Goal: Task Accomplishment & Management: Use online tool/utility

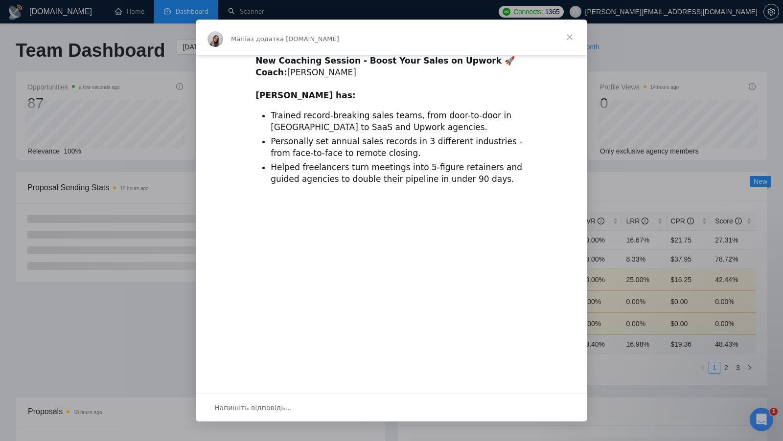
scroll to position [21, 0]
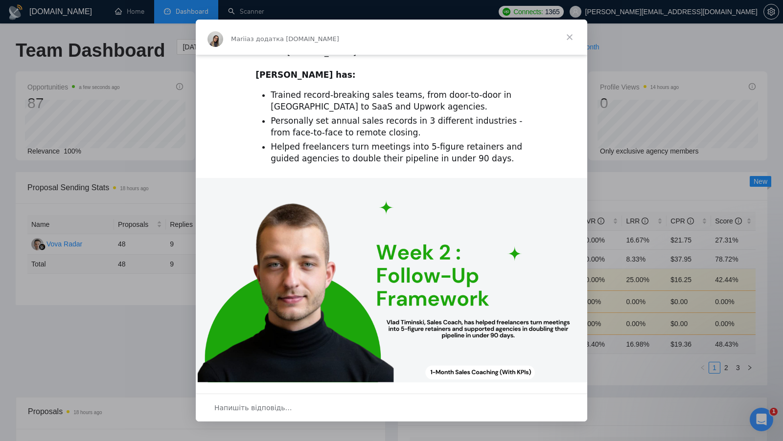
click at [566, 32] on span "Закрити" at bounding box center [569, 37] width 35 height 35
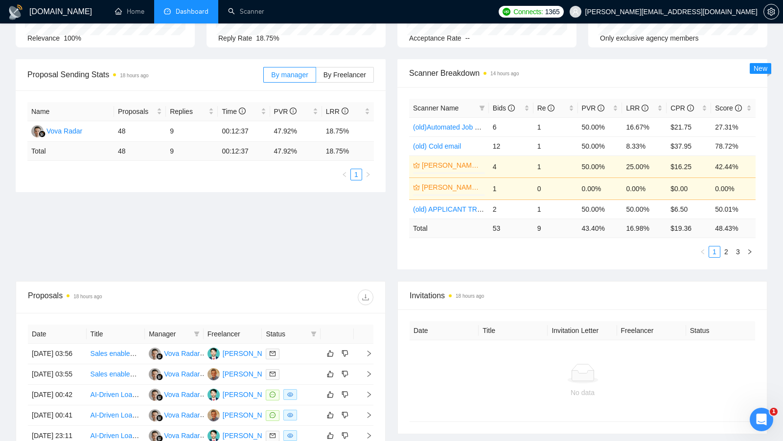
scroll to position [114, 0]
click at [657, 103] on div "LRR" at bounding box center [644, 107] width 37 height 11
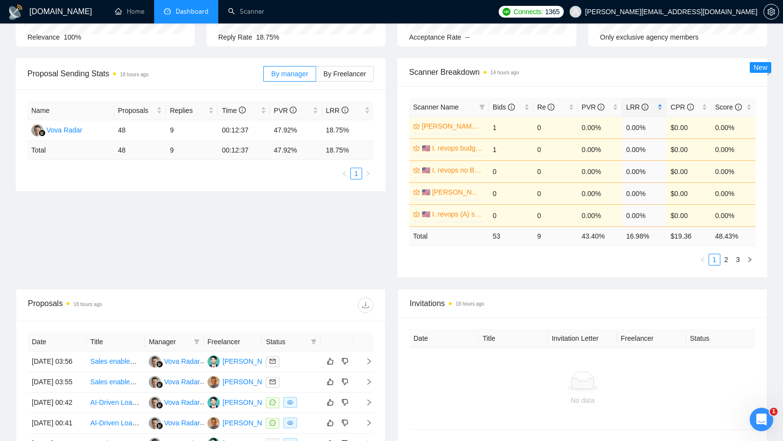
click at [657, 103] on div "LRR" at bounding box center [644, 107] width 37 height 11
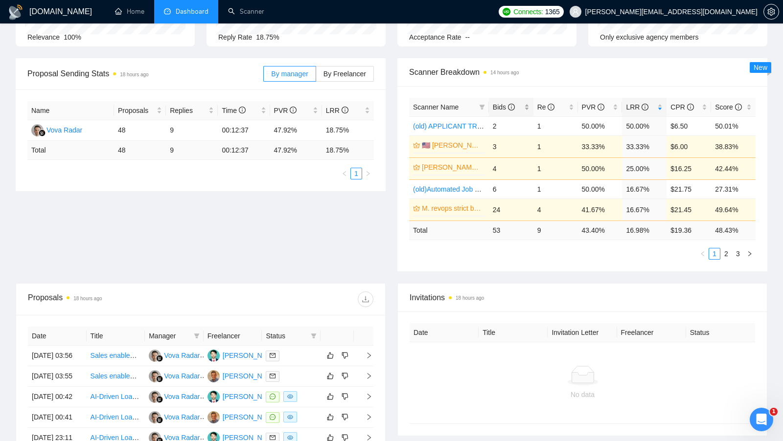
click at [525, 103] on div "Bids" at bounding box center [511, 107] width 37 height 11
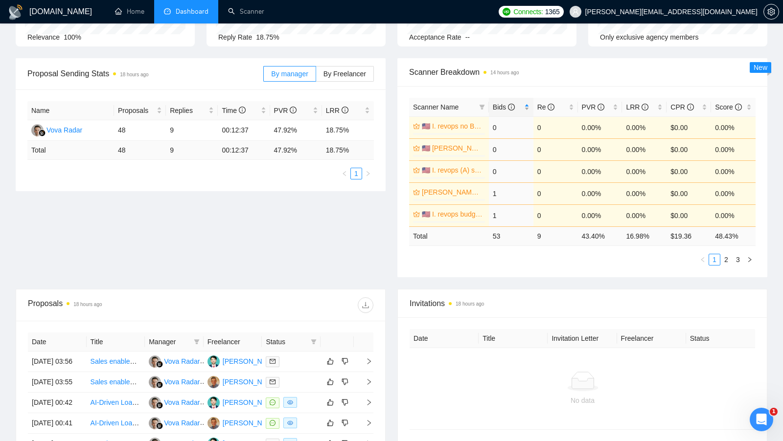
click at [525, 103] on div "Bids" at bounding box center [511, 107] width 37 height 11
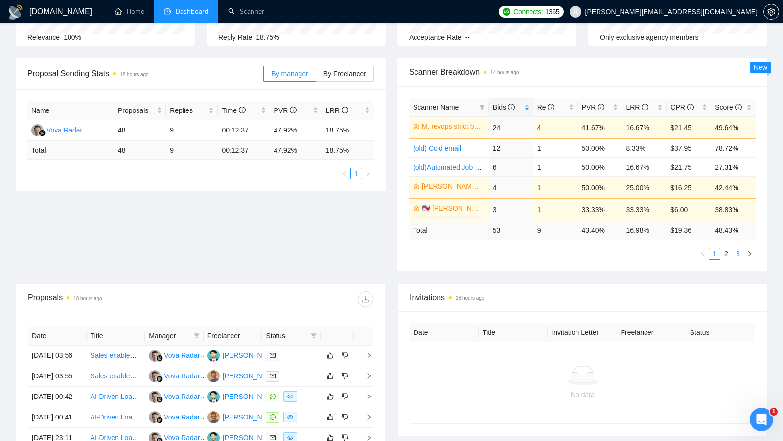
click at [733, 254] on link "3" at bounding box center [737, 253] width 11 height 11
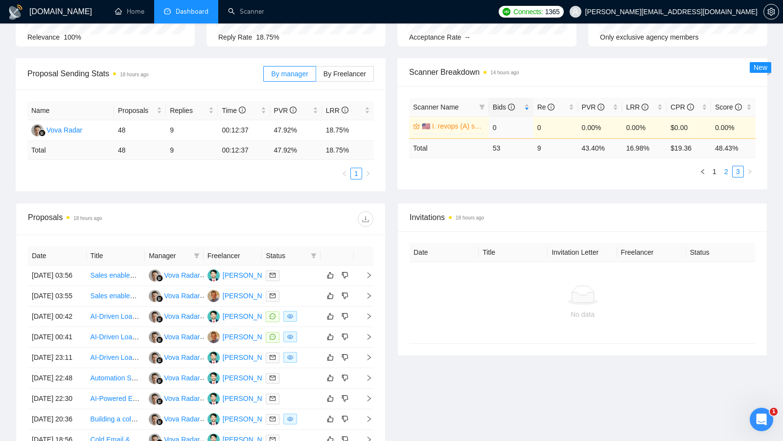
click at [724, 169] on link "2" at bounding box center [725, 171] width 11 height 11
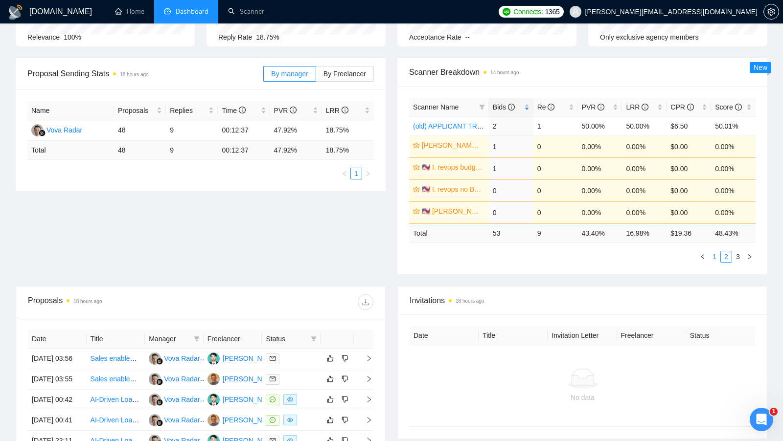
click at [715, 259] on link "1" at bounding box center [714, 256] width 11 height 11
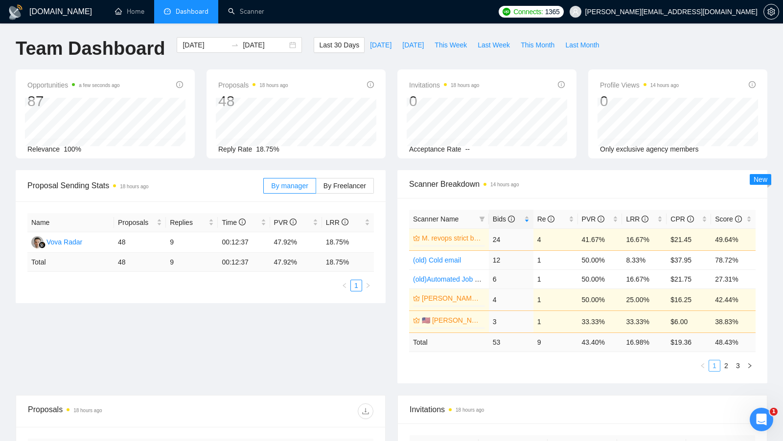
scroll to position [0, 0]
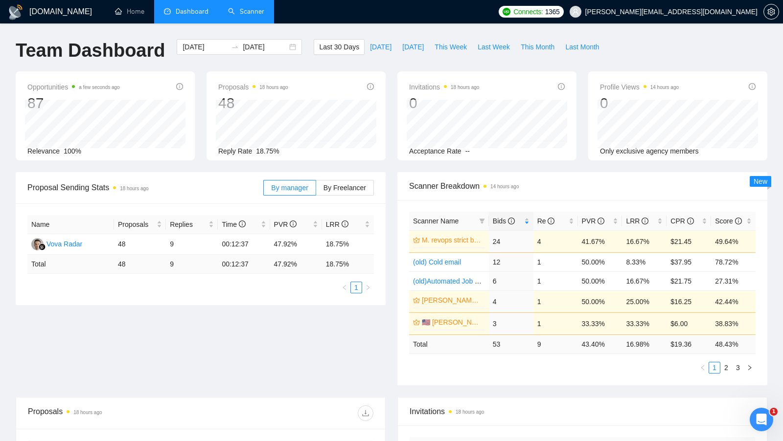
click at [242, 16] on link "Scanner" at bounding box center [246, 11] width 36 height 8
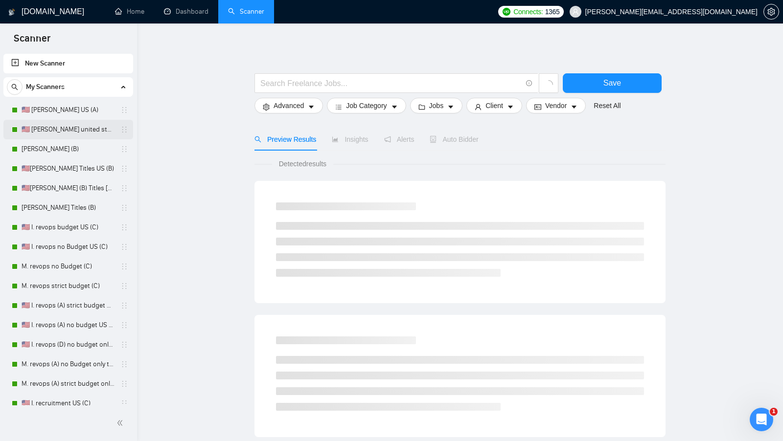
click at [69, 123] on link "🇺🇸 [PERSON_NAME] united states (A)" at bounding box center [68, 130] width 93 height 20
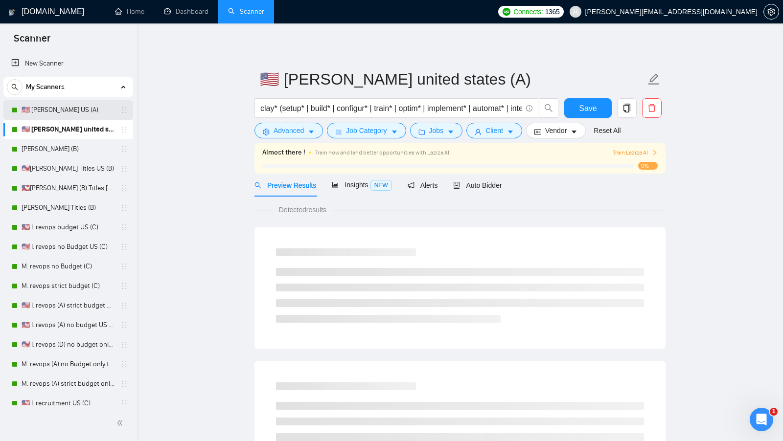
click at [70, 118] on link "🇺🇸 [PERSON_NAME] US (A)" at bounding box center [68, 110] width 93 height 20
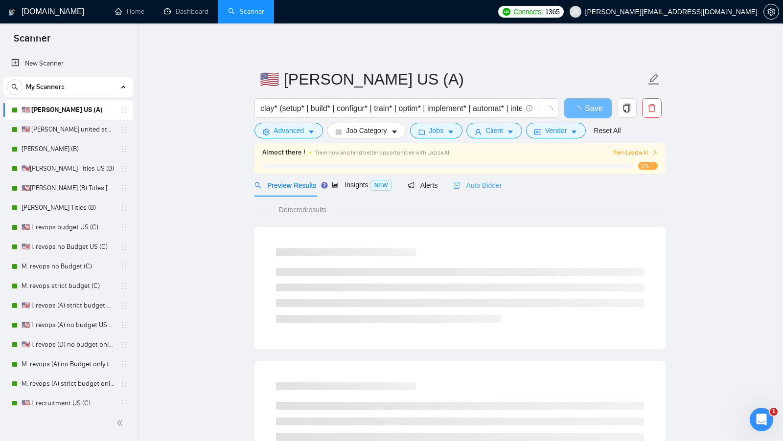
click at [488, 195] on div "Auto Bidder" at bounding box center [477, 185] width 48 height 23
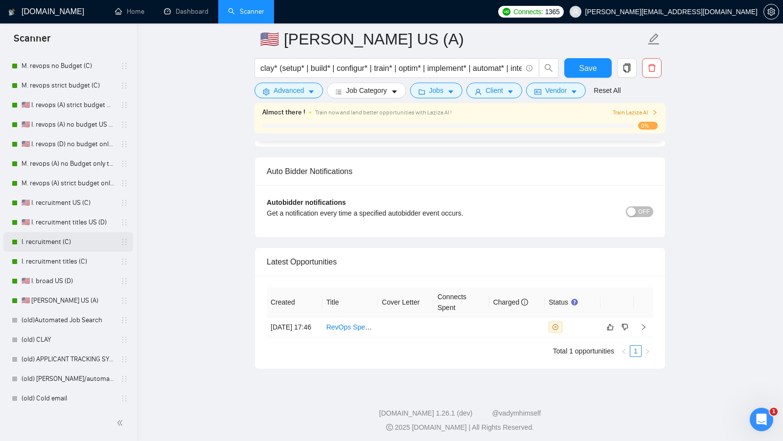
scroll to position [209, 0]
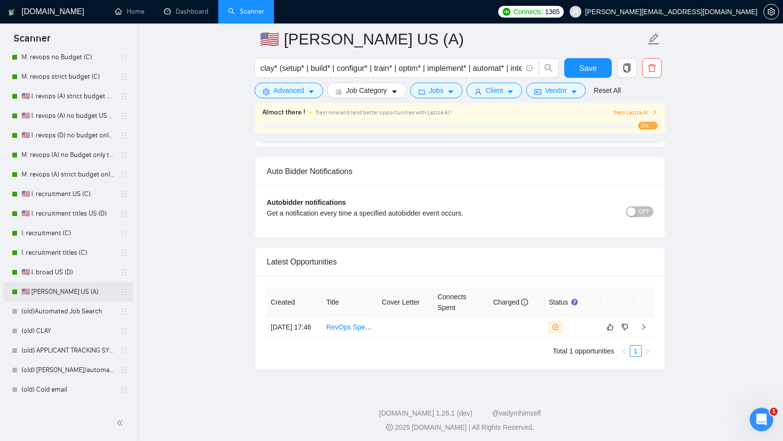
click at [72, 299] on link "🇺🇸 [PERSON_NAME] US (A)" at bounding box center [68, 292] width 93 height 20
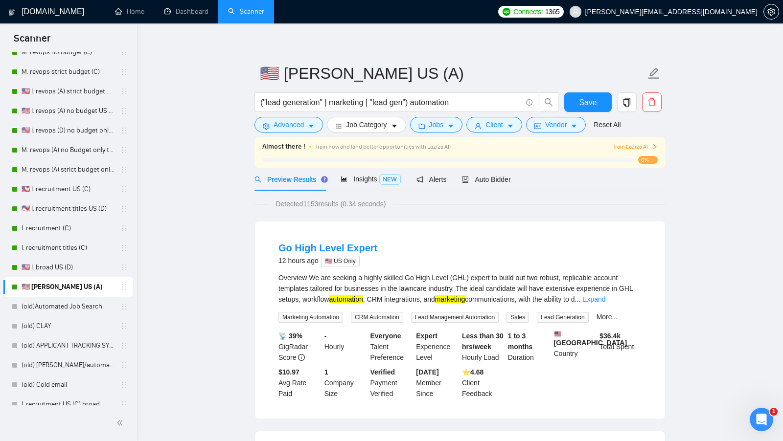
scroll to position [1, 0]
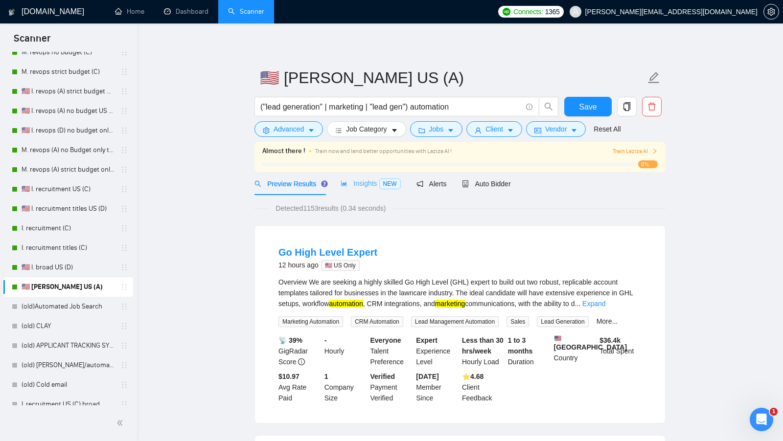
click at [378, 191] on div "Insights NEW" at bounding box center [370, 183] width 60 height 23
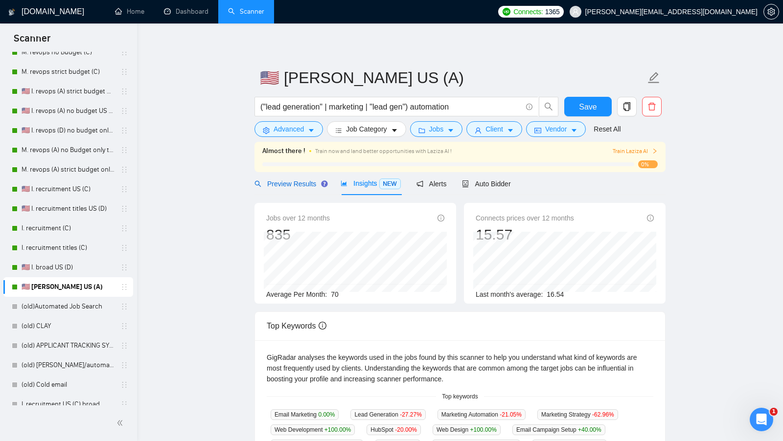
click at [308, 186] on span "Preview Results" at bounding box center [289, 184] width 70 height 8
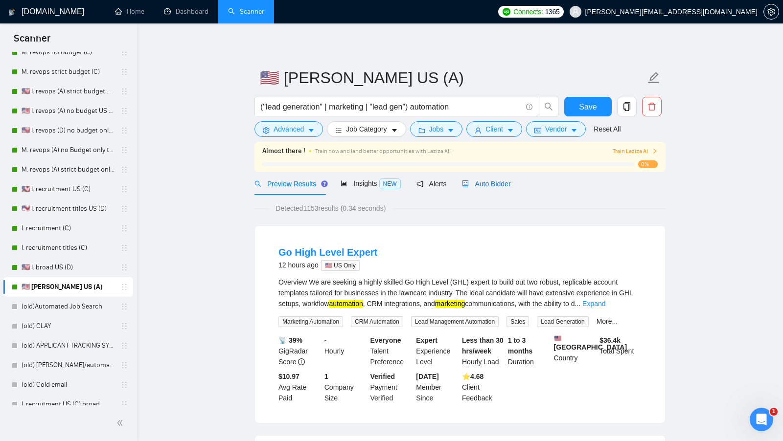
click at [489, 180] on span "Auto Bidder" at bounding box center [486, 184] width 48 height 8
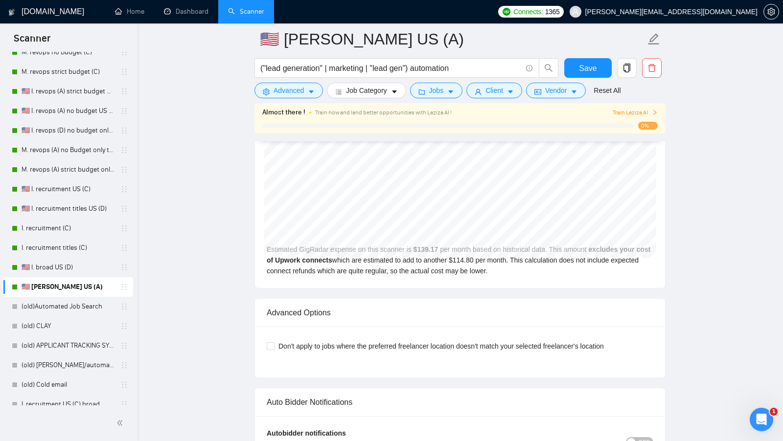
scroll to position [2015, 0]
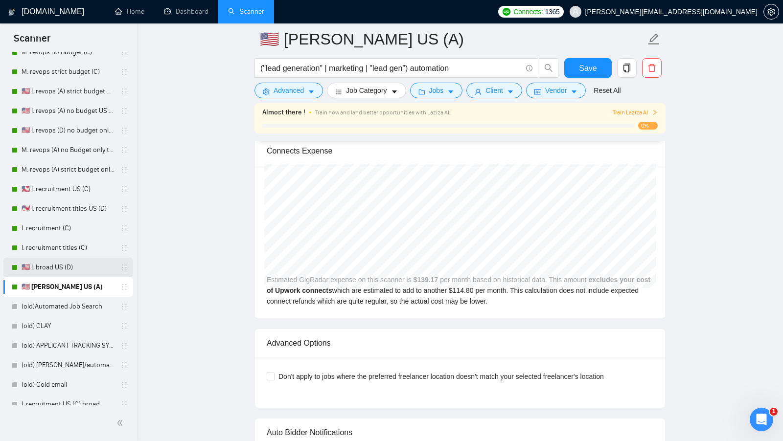
click at [70, 267] on link "🇺🇸 I. broad US (D)" at bounding box center [68, 268] width 93 height 20
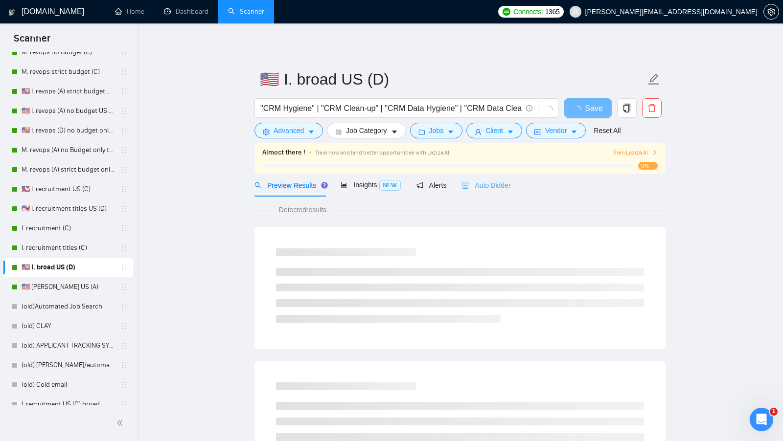
click at [497, 193] on div "Auto Bidder" at bounding box center [486, 185] width 48 height 23
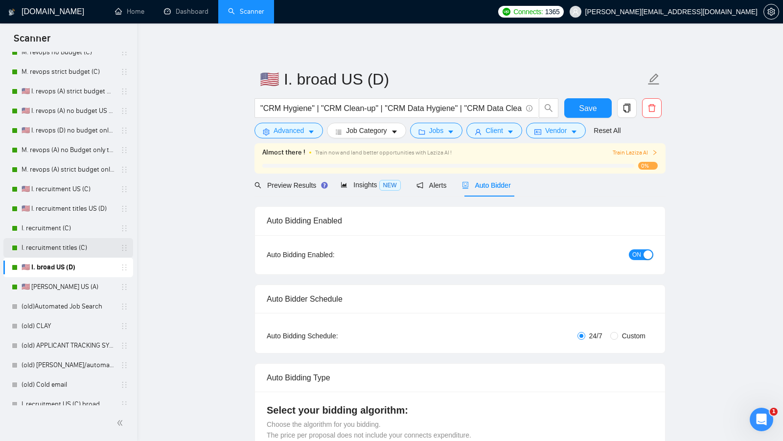
click at [90, 253] on link "I. recruitment titles (C)" at bounding box center [68, 248] width 93 height 20
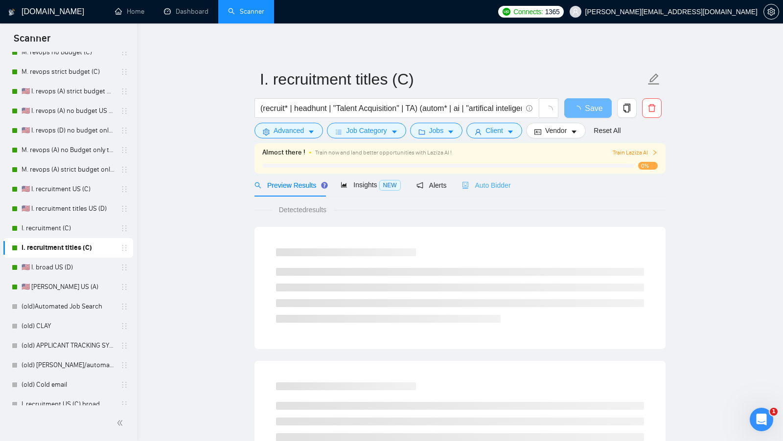
click at [502, 195] on div "Auto Bidder" at bounding box center [486, 185] width 48 height 23
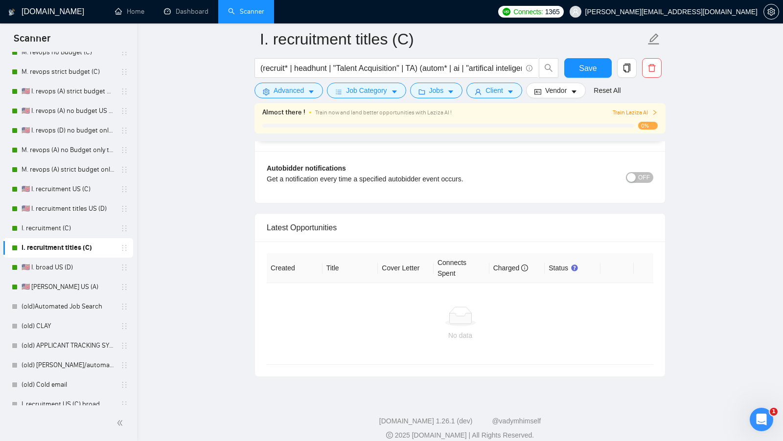
scroll to position [2261, 0]
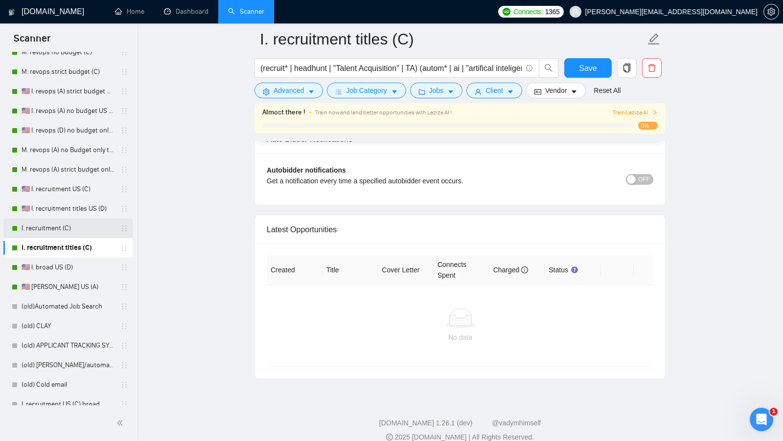
click at [52, 235] on link "I. recruitment (C)" at bounding box center [68, 229] width 93 height 20
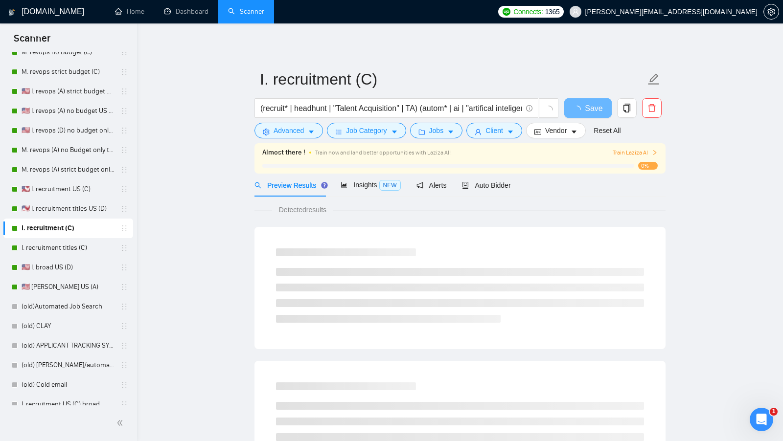
click at [485, 193] on div "Auto Bidder" at bounding box center [486, 185] width 48 height 23
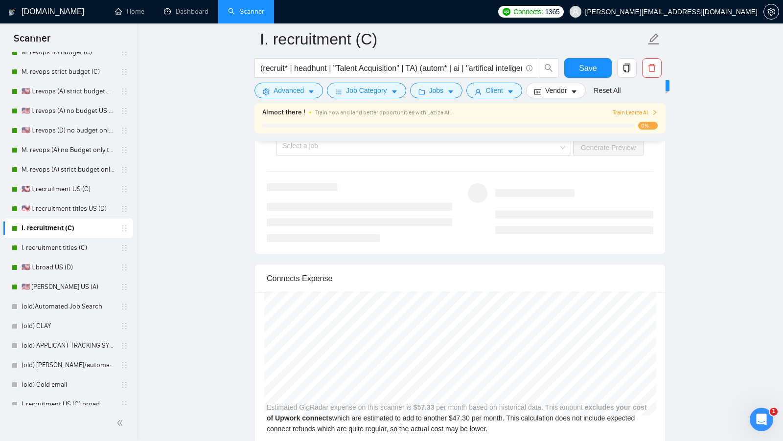
scroll to position [2308, 0]
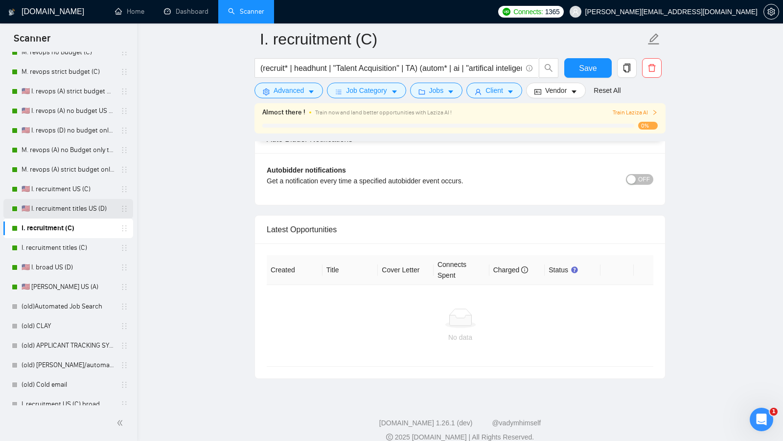
click at [82, 207] on link "🇺🇸 I. recruitment titles US (D)" at bounding box center [68, 209] width 93 height 20
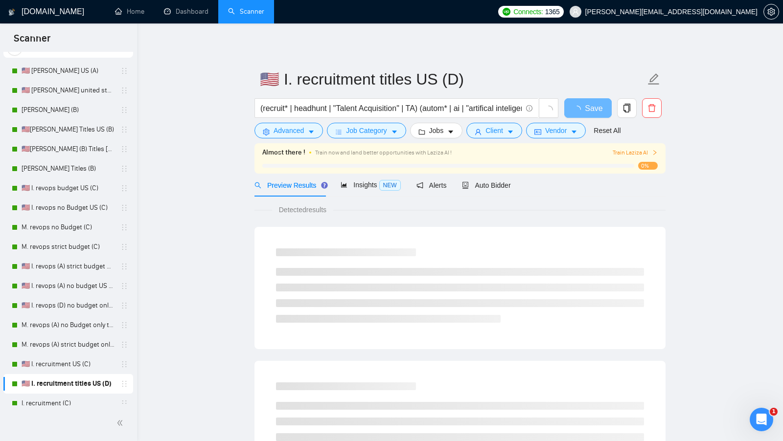
scroll to position [38, 0]
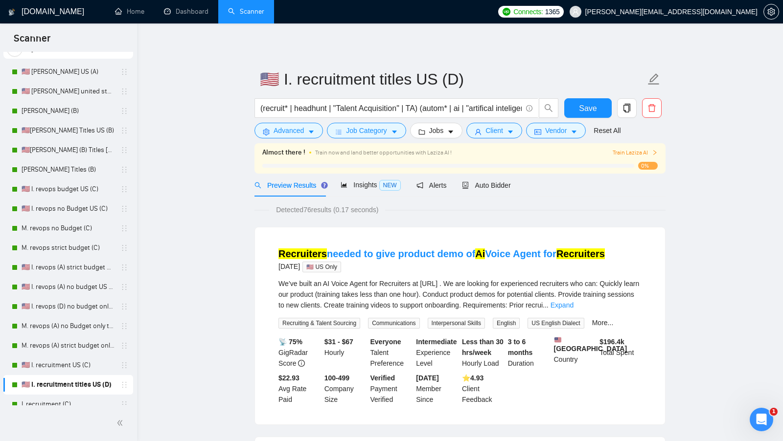
click at [203, 16] on link "Dashboard" at bounding box center [186, 11] width 45 height 8
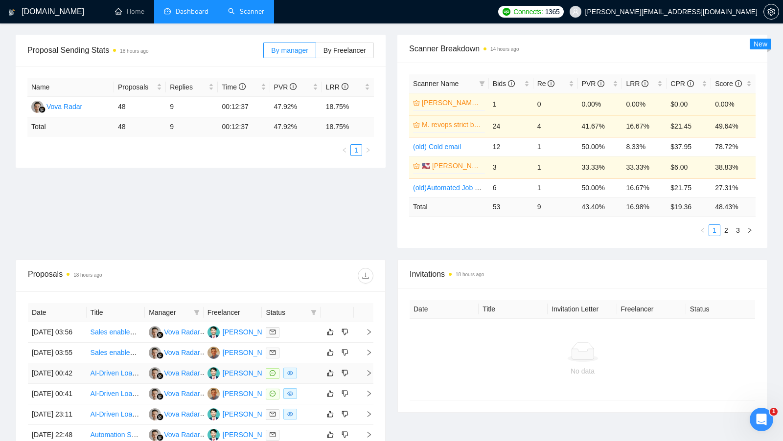
scroll to position [137, 0]
click at [238, 7] on link "Scanner" at bounding box center [246, 11] width 36 height 8
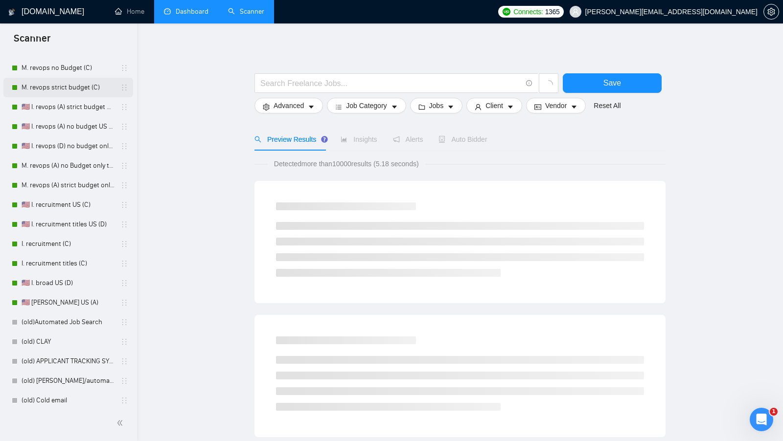
scroll to position [223, 0]
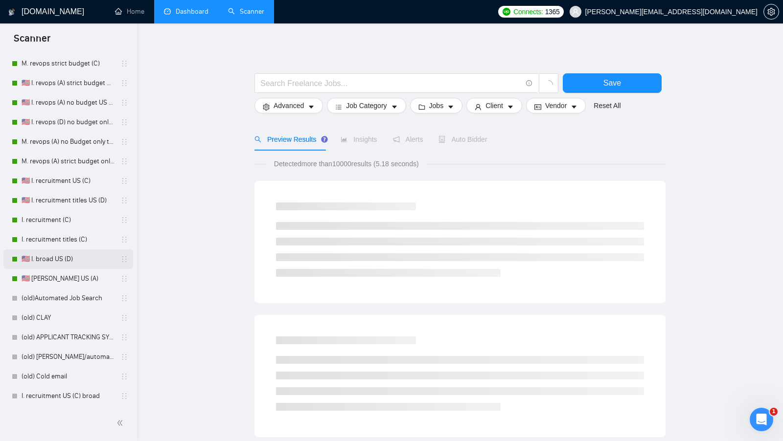
click at [78, 263] on link "🇺🇸 I. broad US (D)" at bounding box center [68, 259] width 93 height 20
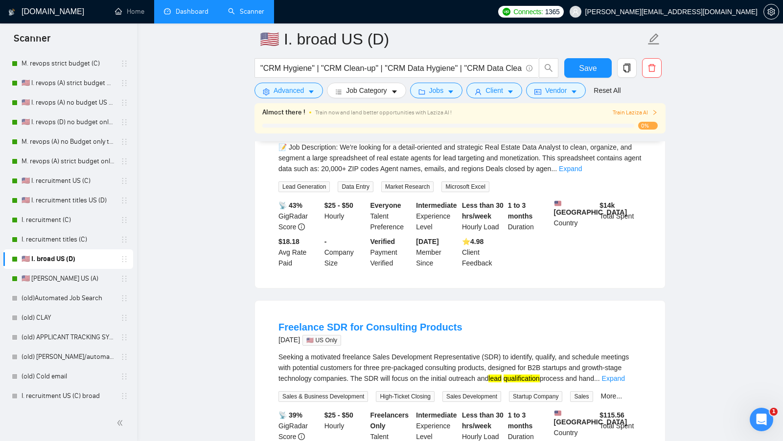
scroll to position [145, 0]
click at [82, 283] on link "🇺🇸 [PERSON_NAME] US (A)" at bounding box center [68, 279] width 93 height 20
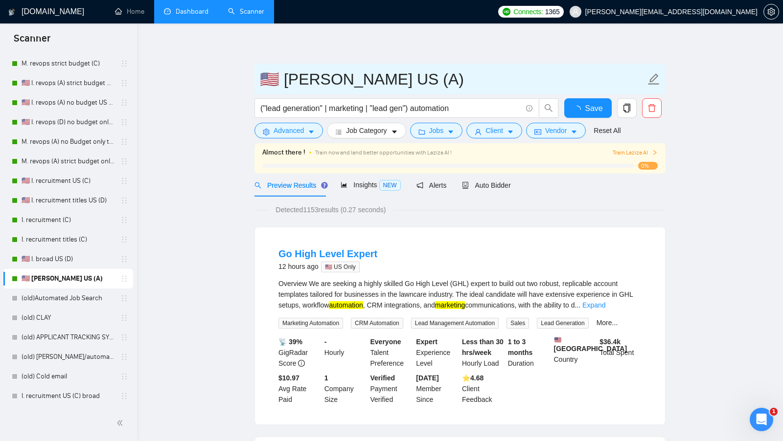
click at [286, 75] on input "🇺🇸 [PERSON_NAME] US (A)" at bounding box center [452, 79] width 385 height 24
click at [288, 75] on input "🇺🇸 [PERSON_NAME] US (A)" at bounding box center [452, 79] width 385 height 24
click at [424, 71] on input "🇺🇸 I. broad automation Clay US (A)" at bounding box center [452, 79] width 385 height 24
type input "🇺🇸 I. broad automation US (A)"
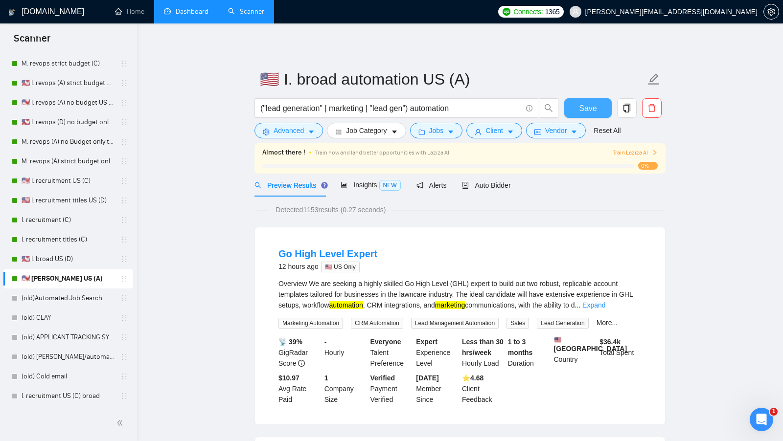
click at [609, 110] on button "Save" at bounding box center [587, 108] width 47 height 20
click at [498, 183] on span "Auto Bidder" at bounding box center [486, 185] width 48 height 8
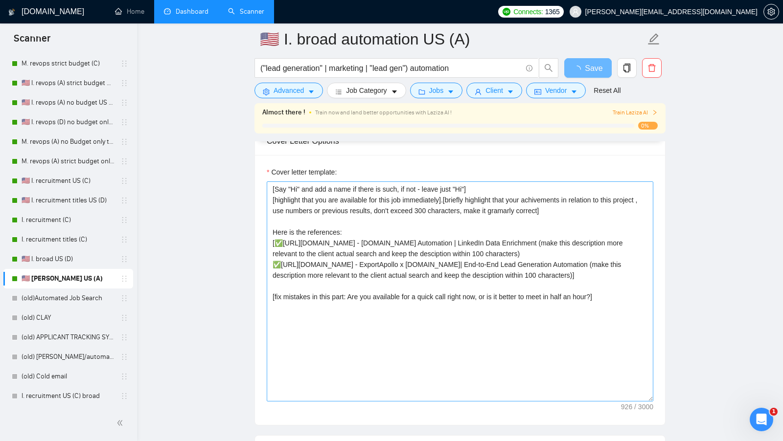
scroll to position [1039, 0]
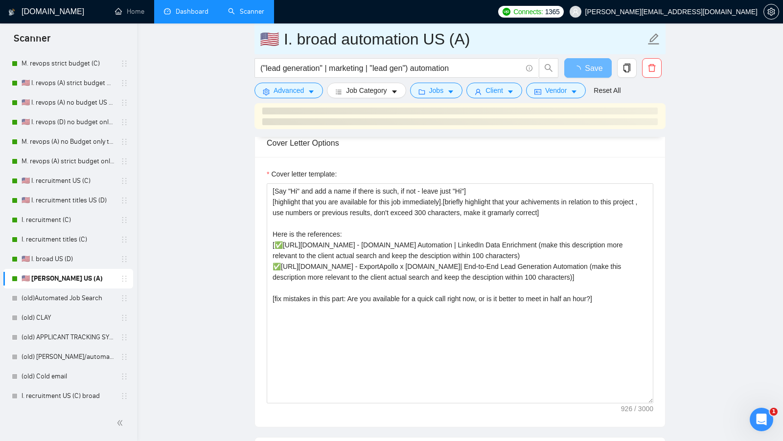
click at [451, 43] on input "🇺🇸 I. broad automation US (A)" at bounding box center [452, 39] width 385 height 24
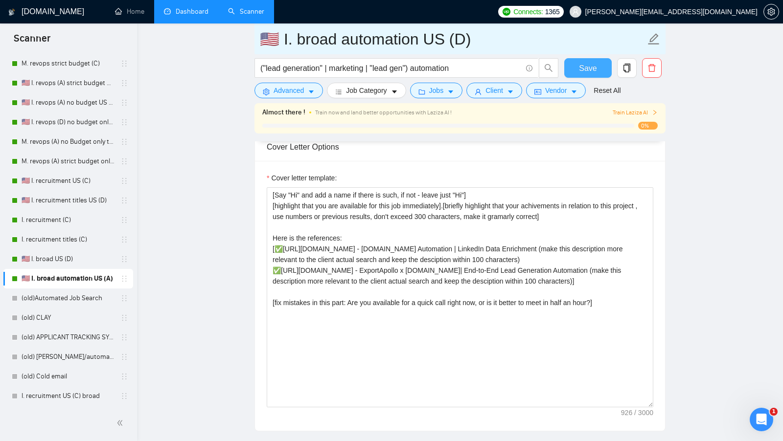
type input "🇺🇸 I. broad automation US (D)"
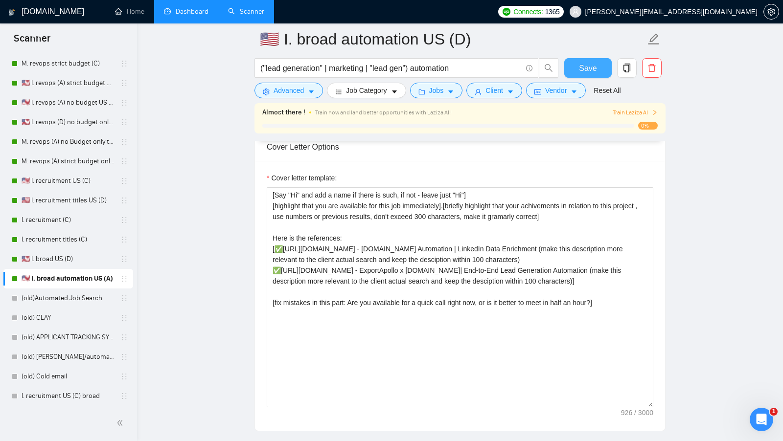
click at [596, 68] on span "Save" at bounding box center [588, 68] width 18 height 12
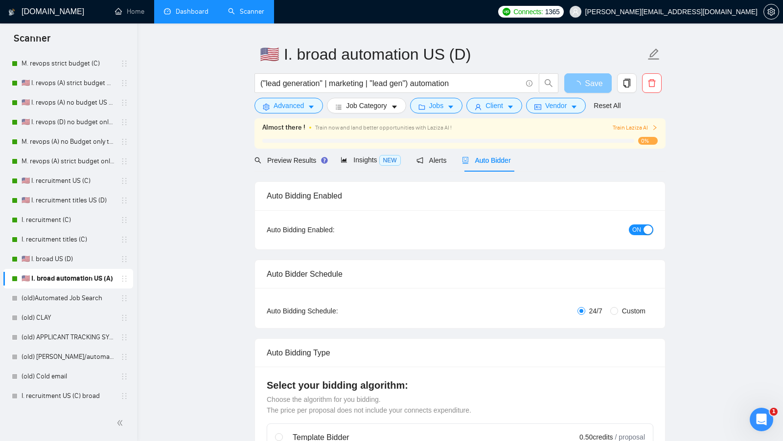
scroll to position [8, 0]
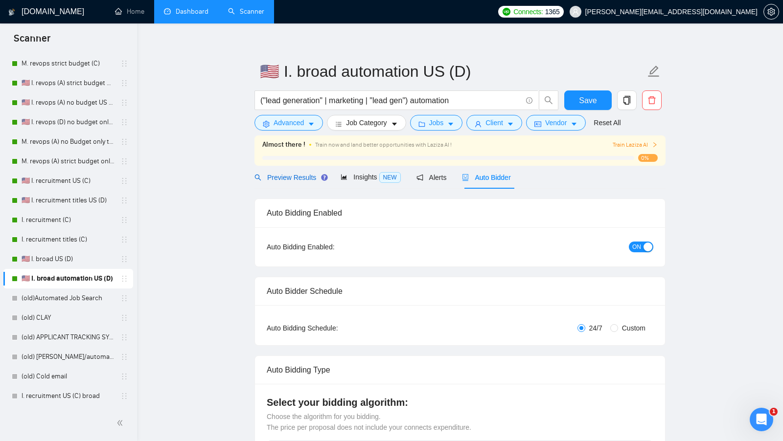
click at [301, 174] on span "Preview Results" at bounding box center [289, 178] width 70 height 8
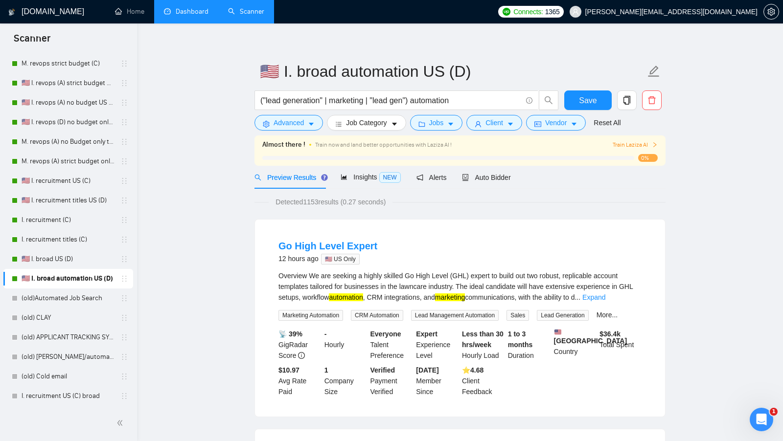
click at [301, 174] on span "Preview Results" at bounding box center [289, 178] width 70 height 8
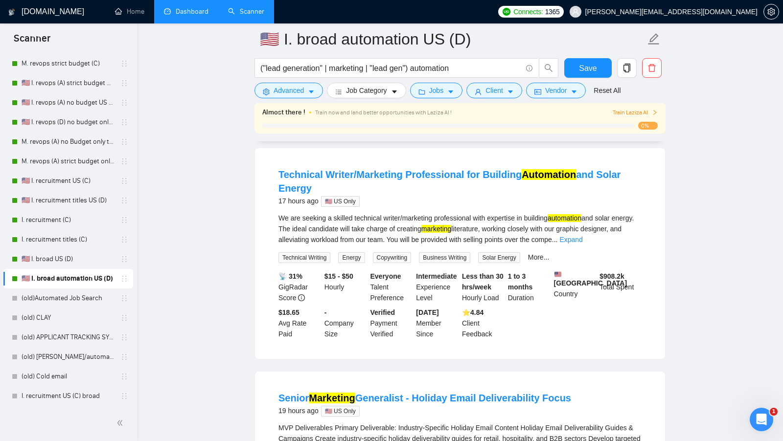
scroll to position [297, 0]
click at [582, 239] on link "Expand" at bounding box center [570, 239] width 23 height 8
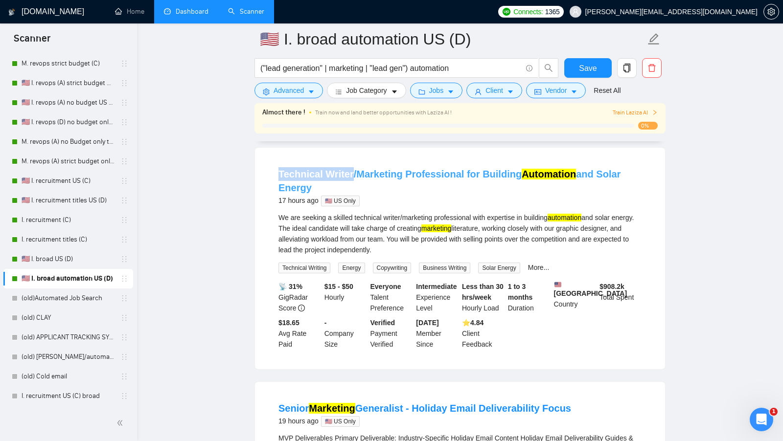
drag, startPoint x: 265, startPoint y: 169, endPoint x: 350, endPoint y: 166, distance: 85.2
click at [350, 166] on div "Technical Writer/Marketing Professional for Building Automation and Solar Energ…" at bounding box center [460, 259] width 410 height 222
copy link "Technical Writer"
click at [305, 93] on button "Advanced" at bounding box center [288, 91] width 68 height 16
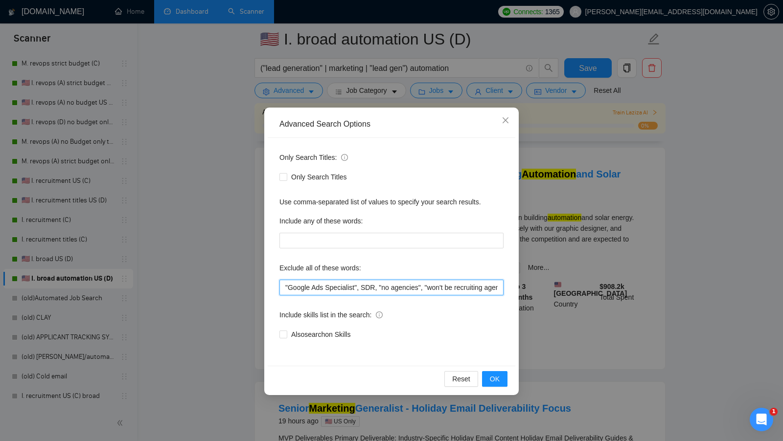
click at [282, 282] on input ""Google Ads Specialist", SDR, "no agencies", "won't be recruiting agencies", "a…" at bounding box center [391, 288] width 224 height 16
paste input "Technical Writer"
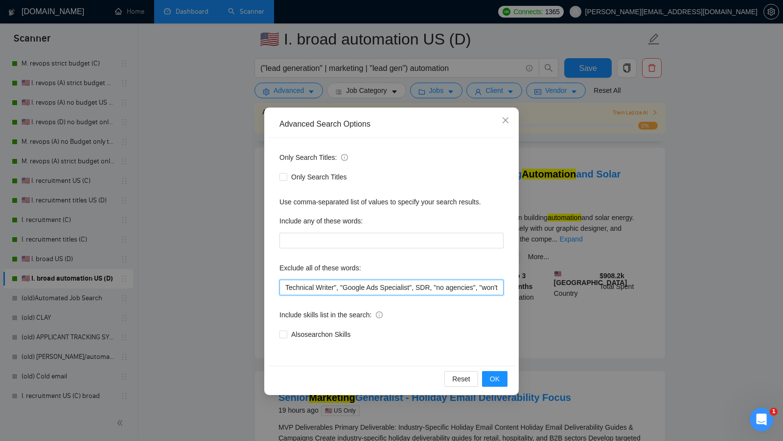
click at [287, 285] on input "Technical Writer", "Google Ads Specialist", SDR, "no agencies", "won't be recru…" at bounding box center [391, 288] width 224 height 16
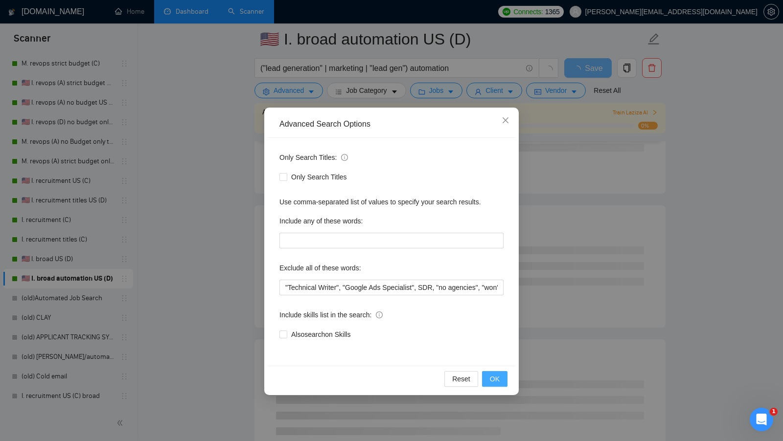
click at [503, 378] on button "OK" at bounding box center [494, 379] width 25 height 16
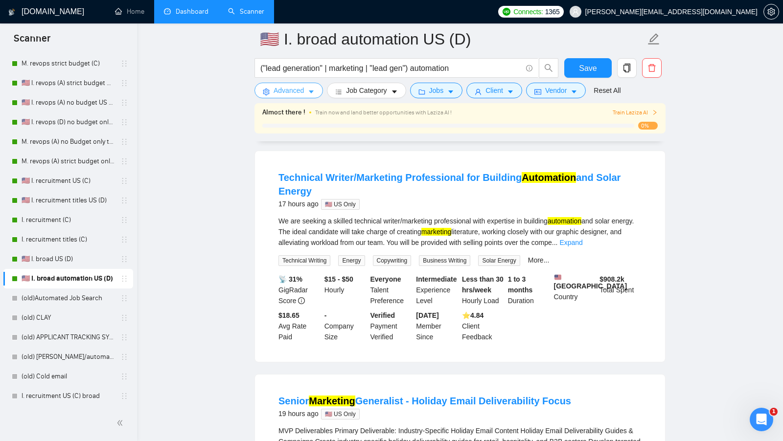
scroll to position [289, 0]
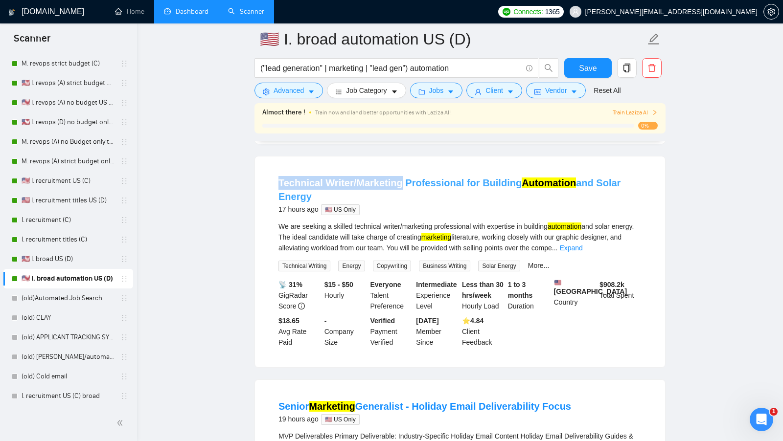
drag, startPoint x: 274, startPoint y: 176, endPoint x: 399, endPoint y: 183, distance: 125.4
click at [399, 183] on li "Technical Writer/Marketing Professional for Building Automation and Solar Energ…" at bounding box center [460, 261] width 386 height 187
copy link "Technical Writer/Marketing"
click at [284, 87] on span "Advanced" at bounding box center [288, 90] width 30 height 11
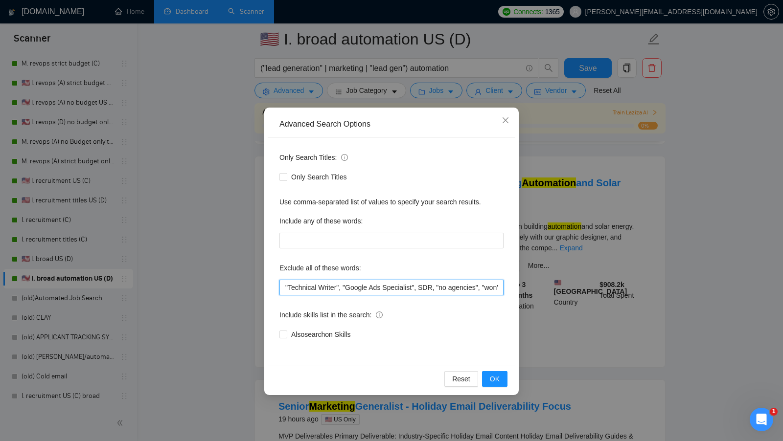
click at [287, 287] on input ""Technical Writer", "Google Ads Specialist", SDR, "no agencies", "won't be recr…" at bounding box center [391, 288] width 224 height 16
click at [285, 287] on input ""Technical Writer", "Google Ads Specialist", SDR, "no agencies", "won't be recr…" at bounding box center [391, 288] width 224 height 16
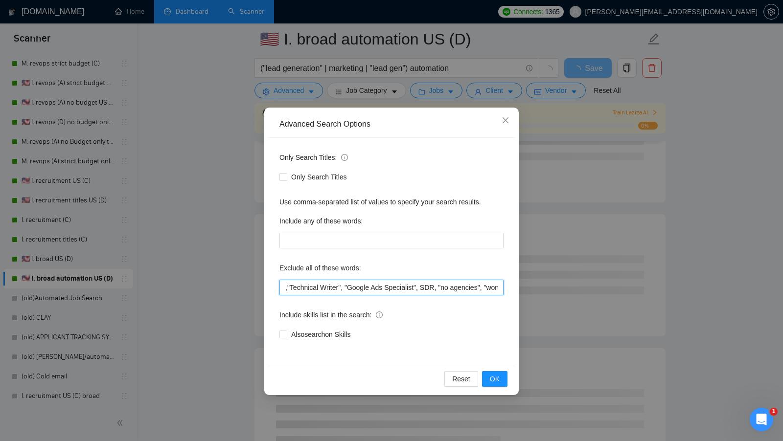
paste input "Technical Writer/Marketing"
click at [283, 285] on input "Technical Writer/Marketing","Technical Writer", "Google Ads Specialist", SDR, "…" at bounding box center [391, 288] width 224 height 16
type input ""Technical Writer/Marketing","Technical Writer", "Google Ads Specialist", SDR, …"
click at [492, 375] on span "OK" at bounding box center [495, 379] width 10 height 11
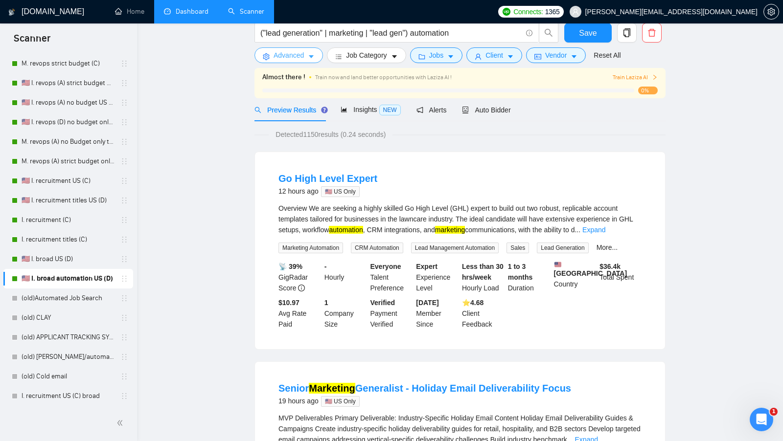
scroll to position [0, 0]
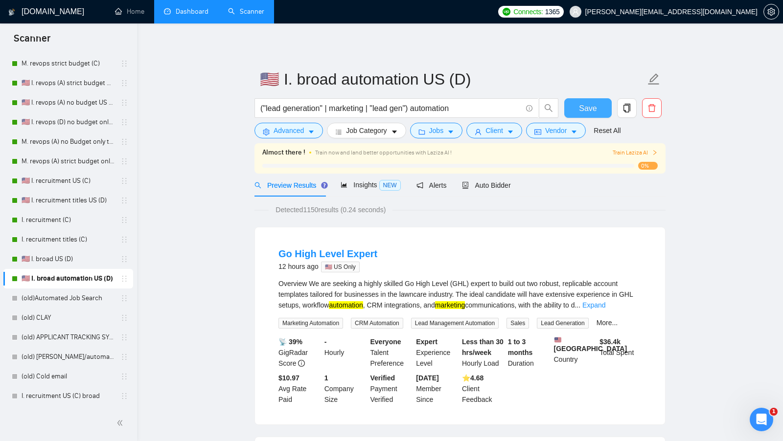
click at [580, 103] on span "Save" at bounding box center [588, 108] width 18 height 12
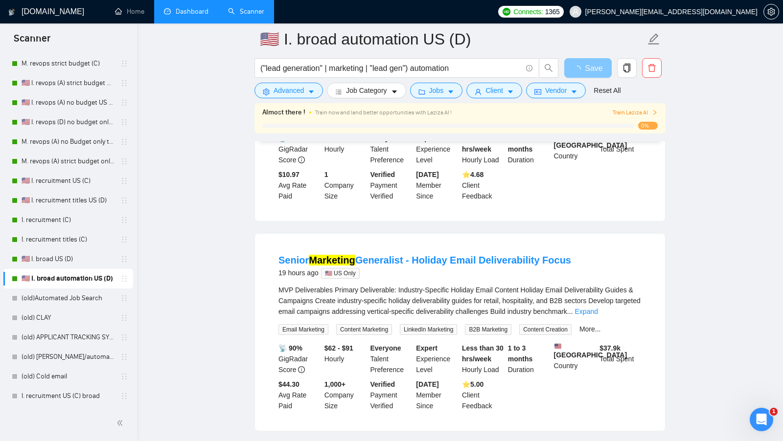
scroll to position [270, 0]
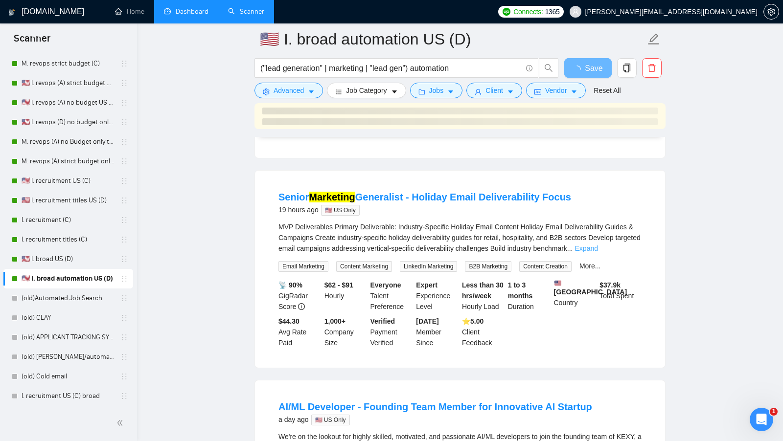
click at [598, 245] on link "Expand" at bounding box center [586, 249] width 23 height 8
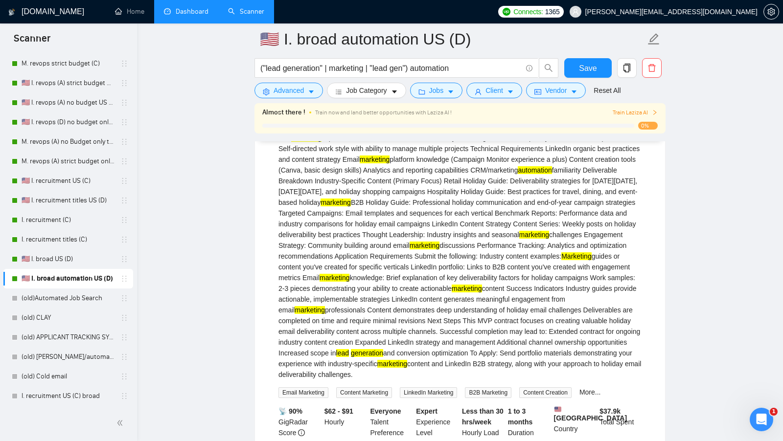
scroll to position [461, 0]
click at [367, 73] on input "("lead generation" | marketing | "lead gen") automation" at bounding box center [390, 68] width 261 height 12
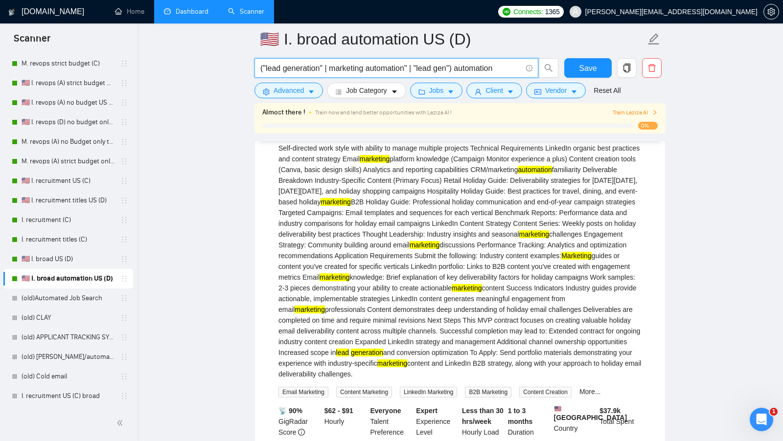
click at [332, 66] on input "("lead generation" | marketing automation" | "lead gen") automation" at bounding box center [390, 68] width 261 height 12
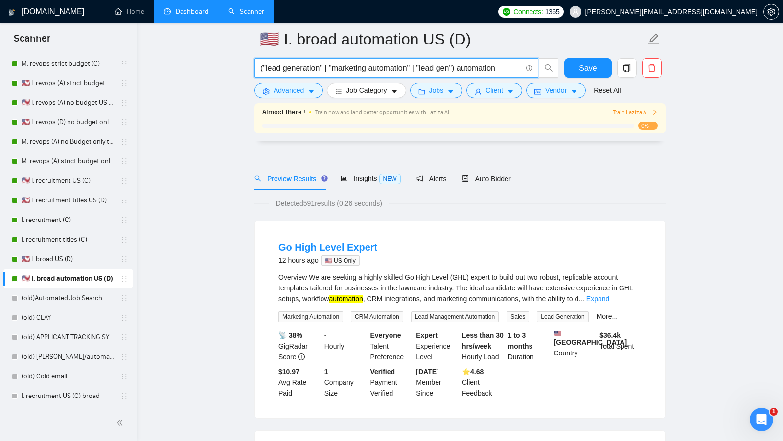
scroll to position [148, 0]
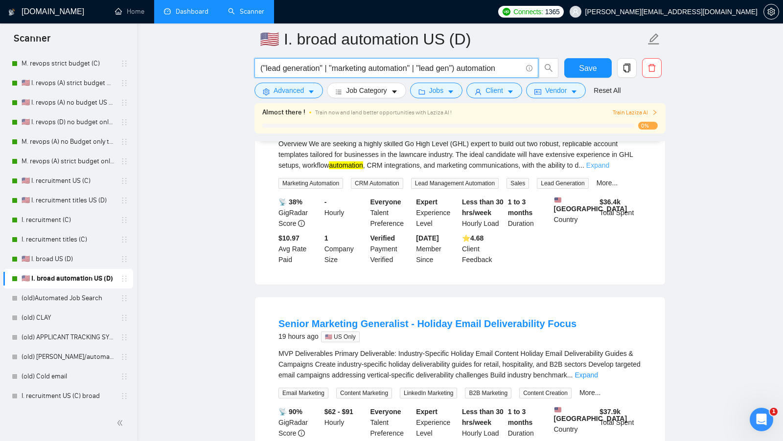
click at [609, 165] on link "Expand" at bounding box center [597, 165] width 23 height 8
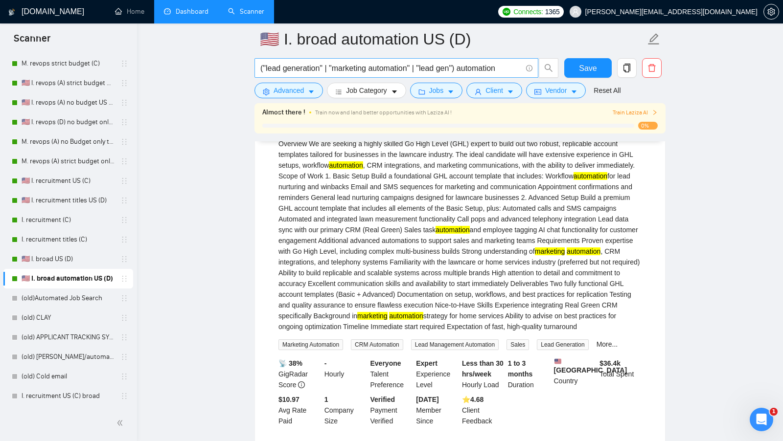
click at [414, 72] on input "("lead generation" | "marketing automation" | "lead gen") automation" at bounding box center [390, 68] width 261 height 12
click at [421, 66] on input "("lead generation" | "marketing automation" | AI marketing" | "lead gen") autom…" at bounding box center [390, 68] width 261 height 12
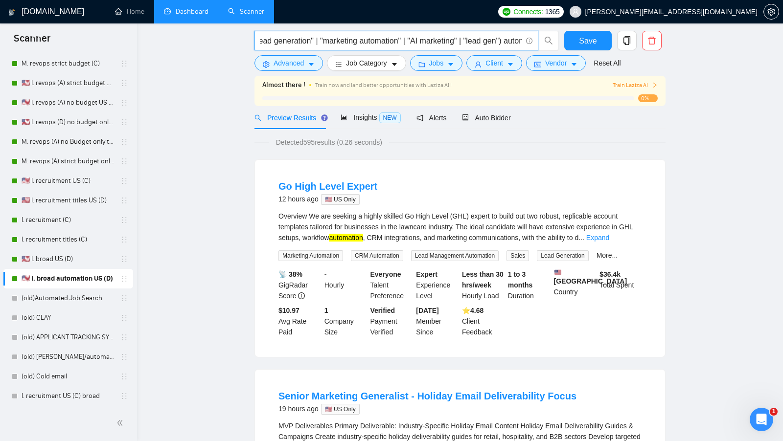
scroll to position [0, 0]
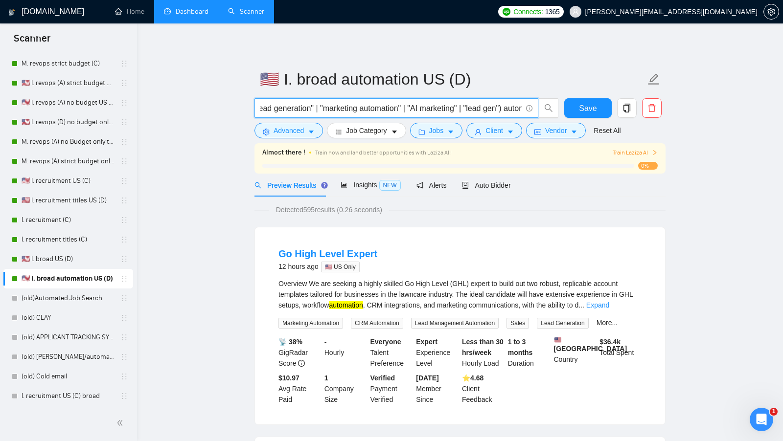
click at [466, 111] on input "("lead generation" | "marketing automation" | "AI marketing" | "lead gen") auto…" at bounding box center [390, 108] width 261 height 12
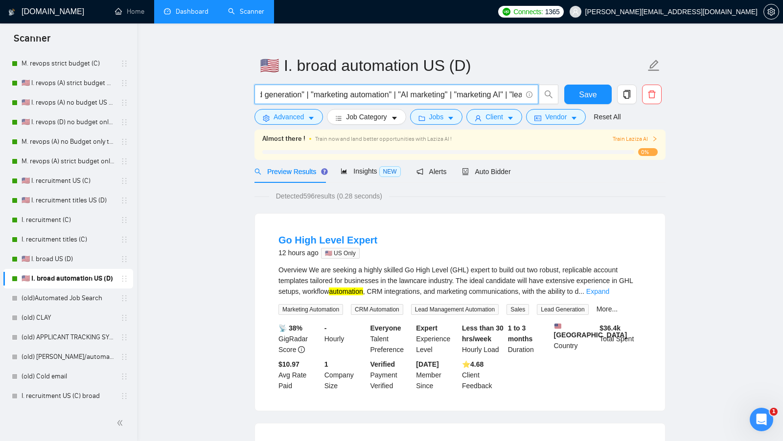
scroll to position [6, 0]
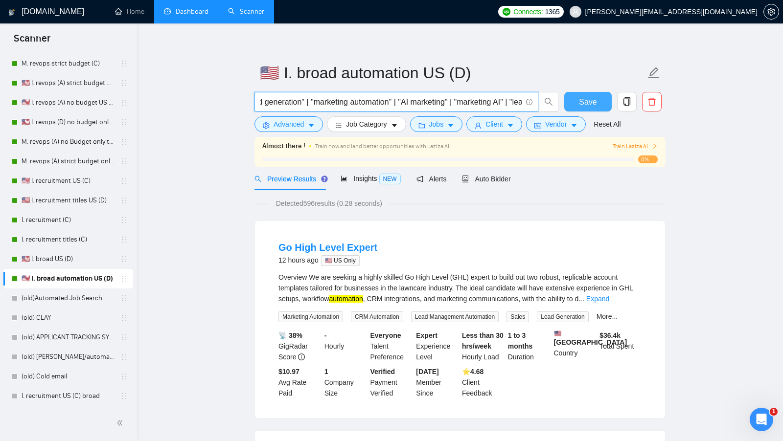
type input "("lead generation" | "marketing automation" | "AI marketing" | "marketing AI" |…"
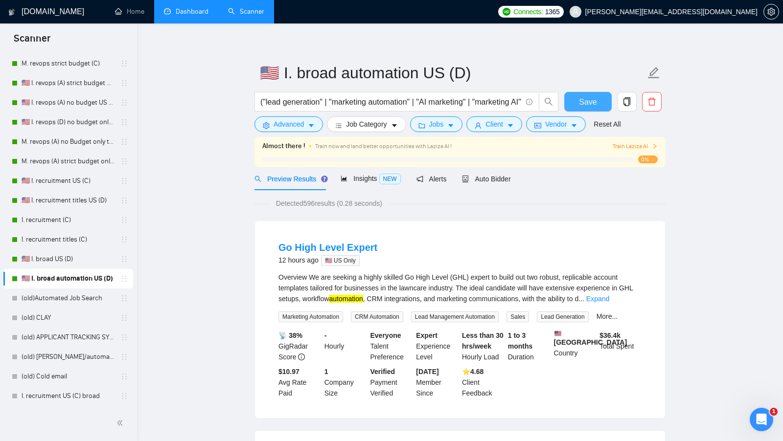
click at [588, 107] on span "Save" at bounding box center [588, 102] width 18 height 12
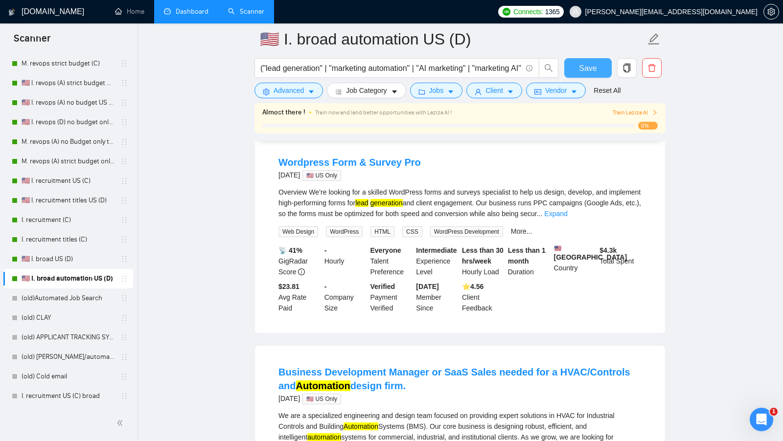
scroll to position [738, 0]
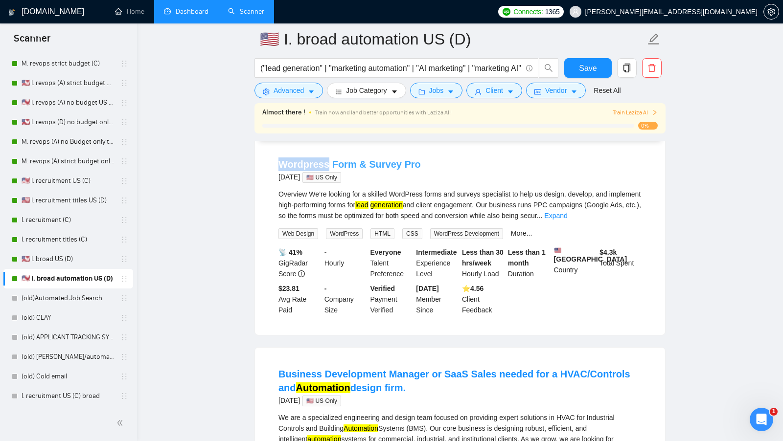
copy link "Wordpress"
drag, startPoint x: 277, startPoint y: 159, endPoint x: 328, endPoint y: 166, distance: 51.3
click at [328, 166] on li "Wordpress Form & Survey Pro [DATE] 🇺🇸 US Only Overview We’re looking for a skil…" at bounding box center [460, 237] width 386 height 174
click at [289, 97] on button "Advanced" at bounding box center [288, 91] width 68 height 16
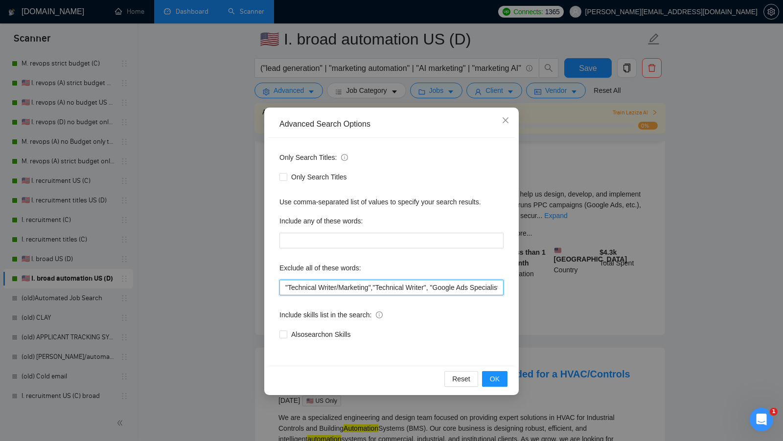
click at [287, 291] on input ""Technical Writer/Marketing","Technical Writer", "Google Ads Specialist", SDR, …" at bounding box center [391, 288] width 224 height 16
click at [284, 286] on input ""Technical Writer/Marketing","Technical Writer", "Google Ads Specialist", SDR, …" at bounding box center [391, 288] width 224 height 16
paste input "Wordpress"
type input "Wordpress, "Technical Writer/Marketing","Technical Writer", "Google Ads Special…"
click at [492, 377] on span "OK" at bounding box center [495, 379] width 10 height 11
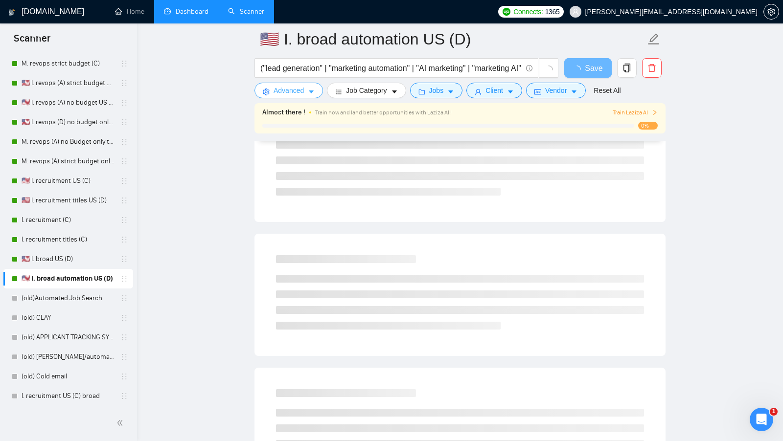
scroll to position [0, 0]
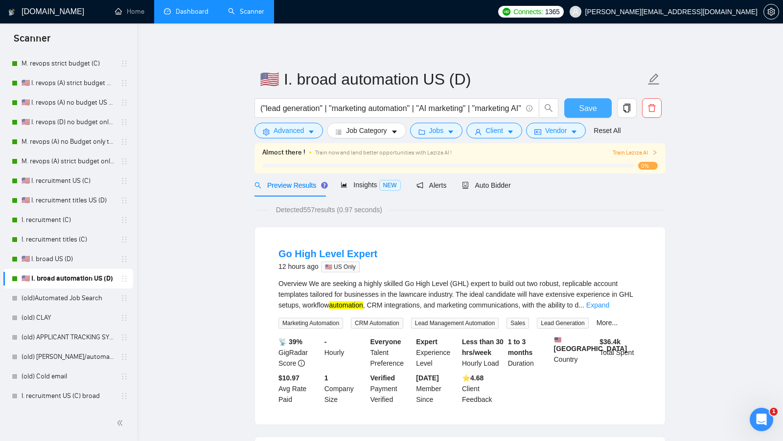
click at [596, 113] on span "Save" at bounding box center [588, 108] width 18 height 12
